Goal: Navigation & Orientation: Find specific page/section

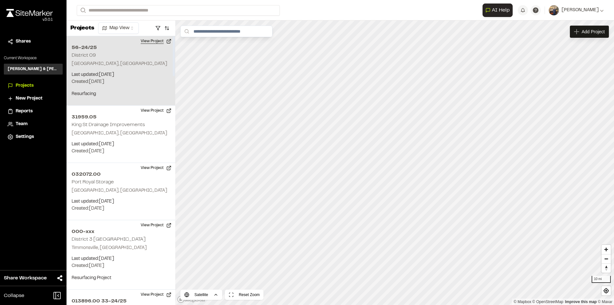
click at [147, 40] on button "View Project" at bounding box center [156, 41] width 38 height 10
click at [156, 42] on button "View Project" at bounding box center [156, 41] width 38 height 10
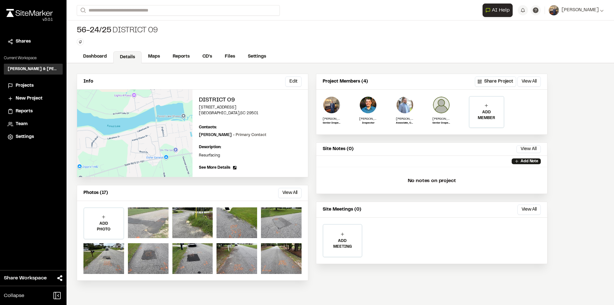
click at [140, 227] on div at bounding box center [148, 222] width 41 height 31
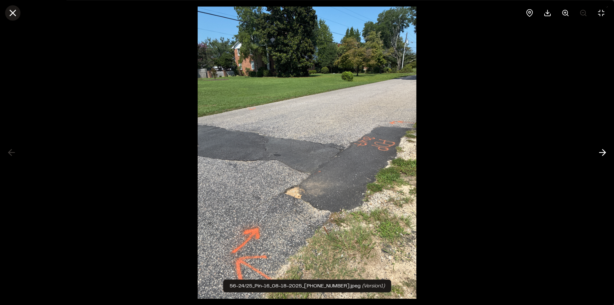
click at [14, 13] on icon at bounding box center [12, 12] width 11 height 11
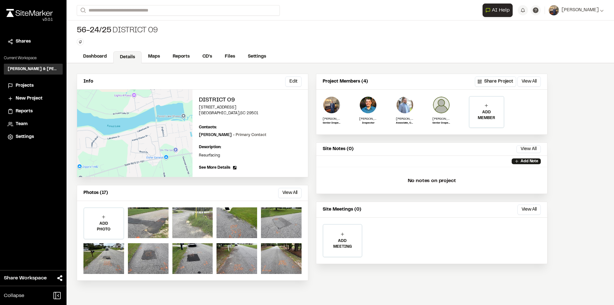
click at [200, 214] on div at bounding box center [192, 222] width 41 height 31
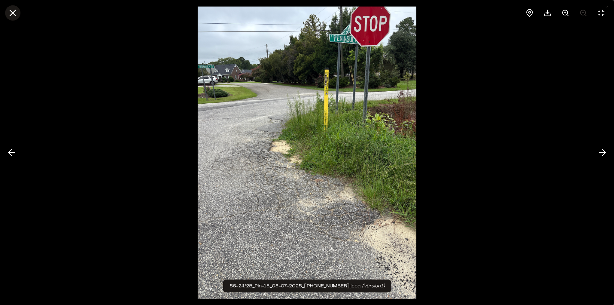
click at [14, 14] on line at bounding box center [12, 12] width 5 height 5
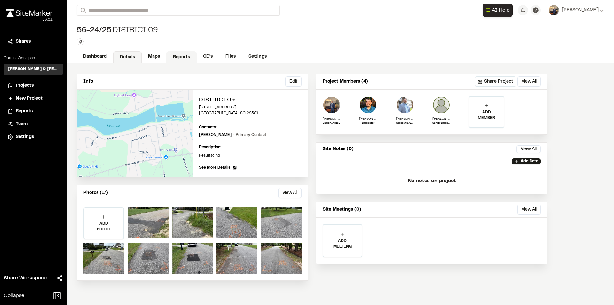
click at [180, 54] on link "Reports" at bounding box center [181, 57] width 30 height 12
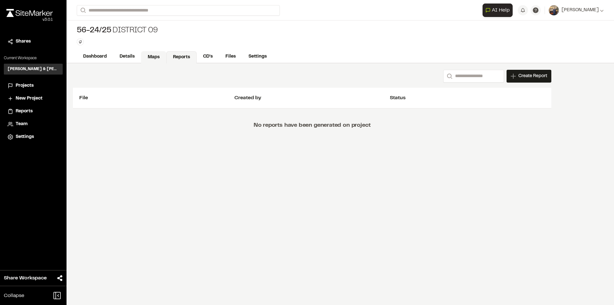
click at [155, 56] on link "Maps" at bounding box center [153, 57] width 25 height 12
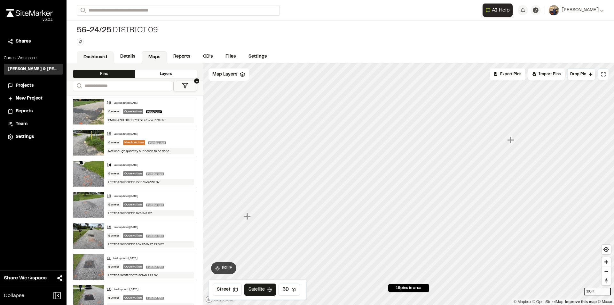
click at [92, 54] on link "Dashboard" at bounding box center [95, 57] width 37 height 12
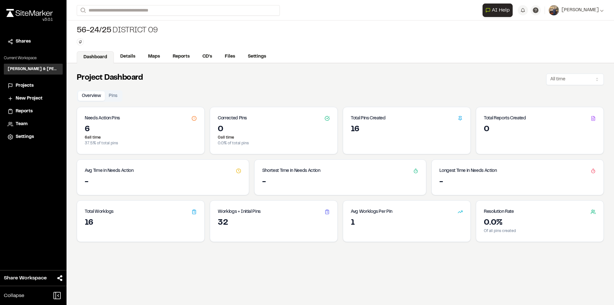
click at [23, 83] on span "Projects" at bounding box center [25, 85] width 18 height 7
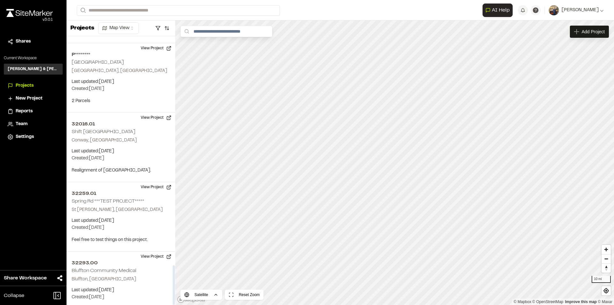
scroll to position [1555, 0]
